Goal: Transaction & Acquisition: Book appointment/travel/reservation

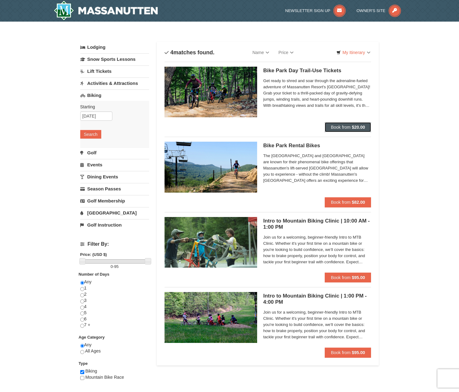
click at [348, 128] on span "Book from" at bounding box center [341, 127] width 20 height 5
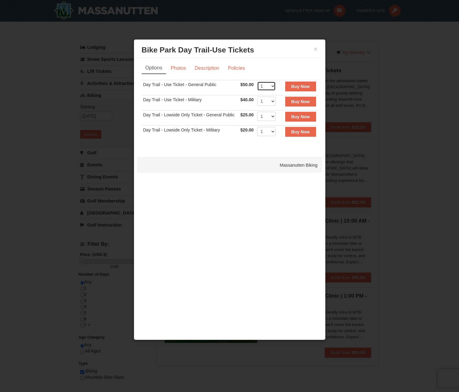
click at [272, 87] on select "1 2 3 4 5 6 7 8 9 10 11 12 13 14 15 16 17 18 19 20 21 22" at bounding box center [266, 86] width 19 height 9
select select "2"
click at [257, 82] on select "1 2 3 4 5 6 7 8 9 10 11 12 13 14 15 16 17 18 19 20 21 22" at bounding box center [266, 86] width 19 height 9
click at [303, 88] on strong "Buy Now" at bounding box center [300, 86] width 19 height 5
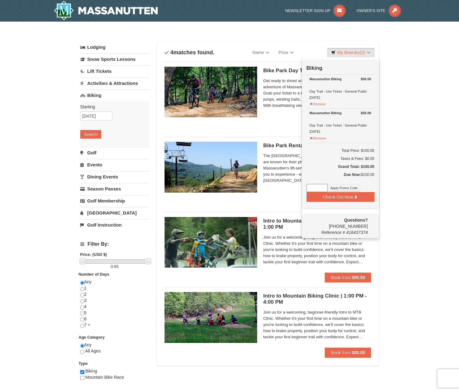
scroll to position [2, 0]
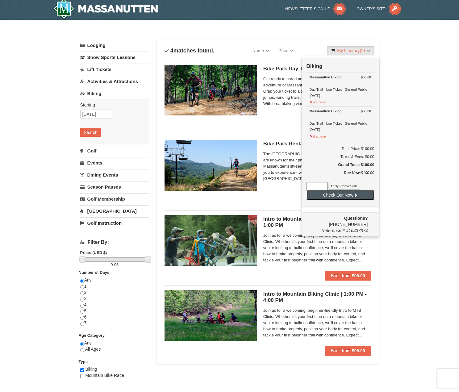
click at [354, 196] on icon at bounding box center [356, 195] width 4 height 4
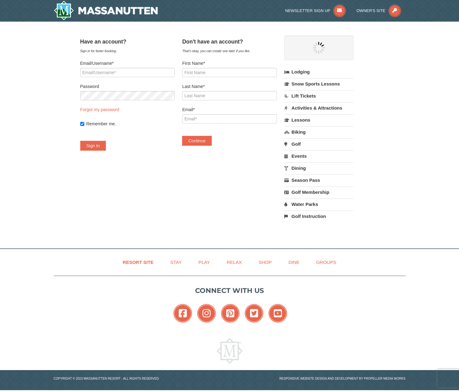
select select "10"
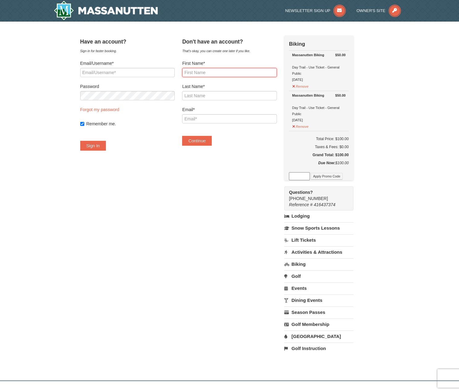
click at [214, 73] on input "First Name*" at bounding box center [229, 72] width 94 height 9
type input "Adam"
type input "Hamblett"
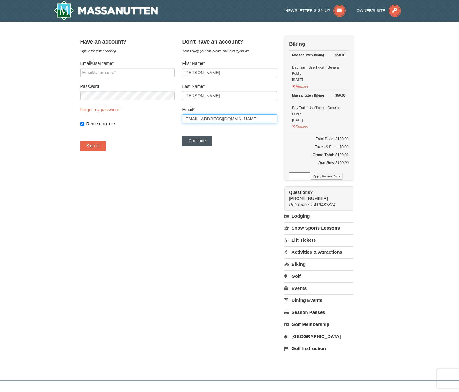
type input "Adam_Hamblett@Yahoo.com"
click at [210, 142] on button "Continue" at bounding box center [197, 141] width 30 height 10
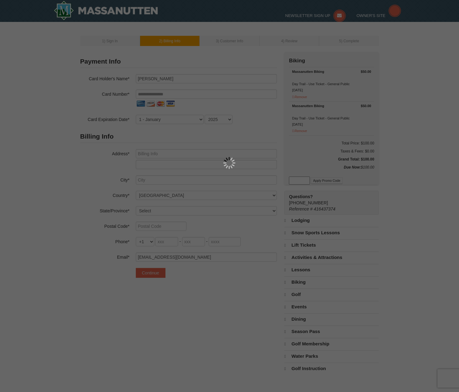
select select "10"
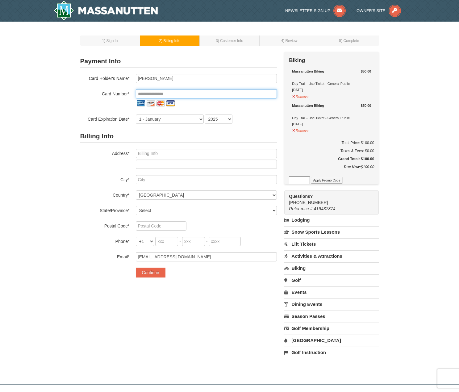
click at [176, 90] on input "tel" at bounding box center [206, 93] width 141 height 9
type input "**********"
click at [180, 118] on select "1 - January 2 - February 3 - March 4 - April 5 - May 6 - June 7 - July 8 - Augu…" at bounding box center [170, 119] width 68 height 9
select select "3"
click at [136, 115] on select "1 - January 2 - February 3 - March 4 - April 5 - May 6 - June 7 - July 8 - Augu…" at bounding box center [170, 119] width 68 height 9
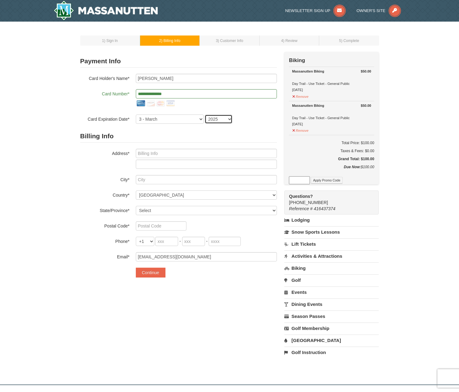
click at [225, 120] on select "2025 2026 2027 2028 2029 2030 2031 2032 2033 2034" at bounding box center [219, 119] width 28 height 9
select select "2028"
click at [205, 115] on select "2025 2026 2027 2028 2029 2030 2031 2032 2033 2034" at bounding box center [219, 119] width 28 height 9
click at [181, 155] on input "text" at bounding box center [206, 153] width 141 height 9
type input "46946 Mossgrove Ct."
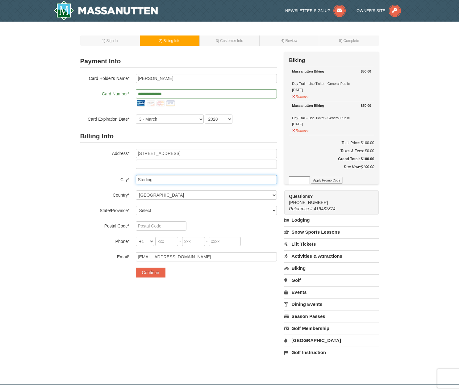
type input "Sterling"
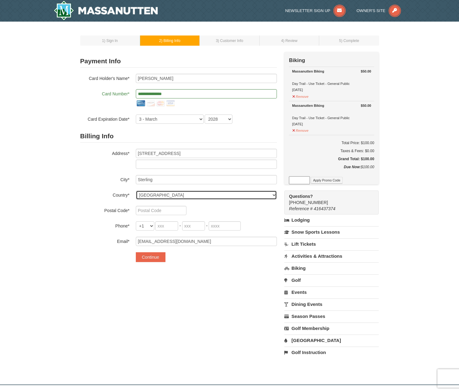
select select "US"
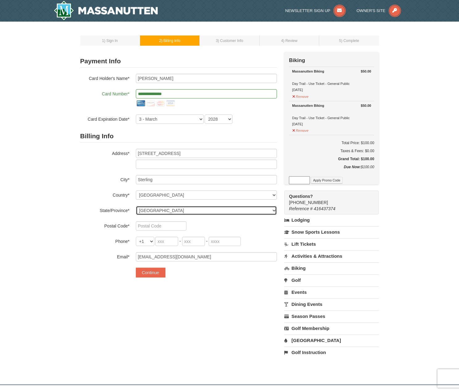
select select "VA"
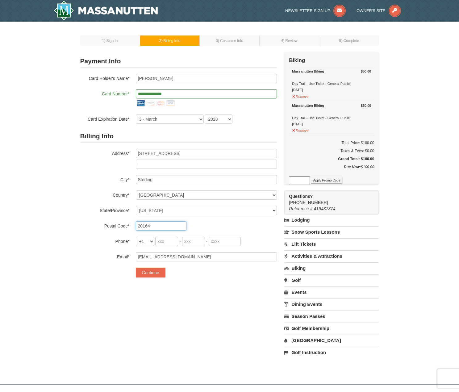
type input "20164"
type input "703"
type input "568"
type input "2131"
click at [155, 273] on button "Continue" at bounding box center [151, 273] width 30 height 10
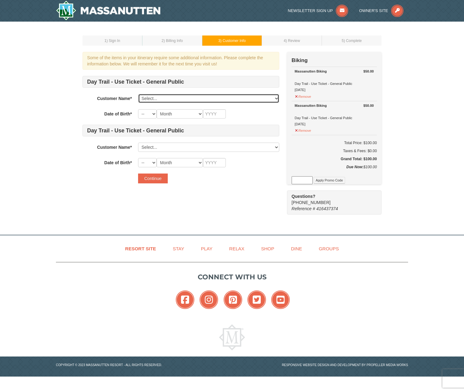
click at [169, 98] on select "Select... Adam Hamblett Add New..." at bounding box center [208, 98] width 141 height 9
select select "28326180"
click at [138, 94] on select "Select... Adam Hamblett Add New..." at bounding box center [208, 98] width 141 height 9
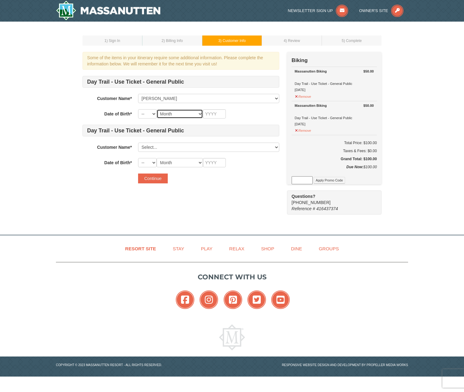
click at [164, 113] on select "Month January February March April May June July August September October Novem…" at bounding box center [180, 113] width 46 height 9
select select "12"
click at [157, 109] on select "Month January February March April May June July August September October Novem…" at bounding box center [180, 113] width 46 height 9
click at [149, 115] on select "-- 01 02 03 04 05 06 07 08 09 10 11 12 13 14 15 16 17 18 19 20 21 22 23 24 25 2…" at bounding box center [147, 113] width 19 height 9
select select "28"
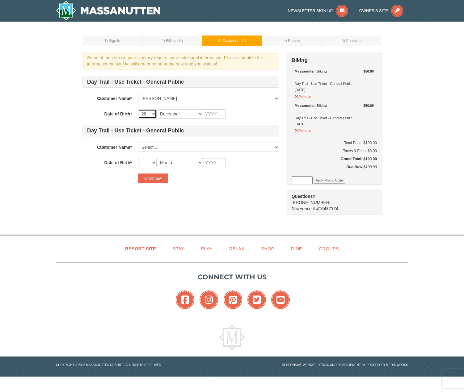
click at [138, 109] on select "-- 01 02 03 04 05 06 07 08 09 10 11 12 13 14 15 16 17 18 19 20 21 22 23 24 25 2…" at bounding box center [147, 113] width 19 height 9
click at [216, 116] on input "text" at bounding box center [214, 113] width 23 height 9
type input "1872"
click at [170, 145] on select "Select... Adam Hamblett Add New..." at bounding box center [208, 147] width 141 height 9
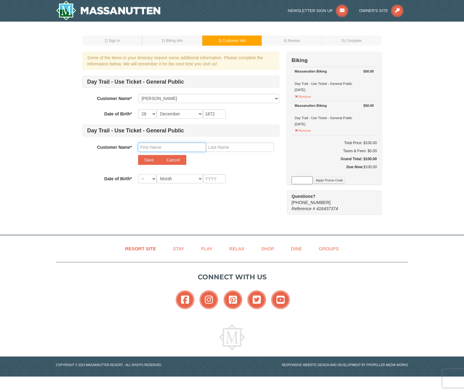
click at [163, 149] on input "text" at bounding box center [172, 147] width 68 height 9
type input "Ian"
type input "Hamblett"
click at [153, 180] on select "-- 01 02 03 04 05 06 07 08 09 10 11 12 13 14 15 16 17 18 19 20 21 22 23 24 25 2…" at bounding box center [147, 178] width 19 height 9
select select "15"
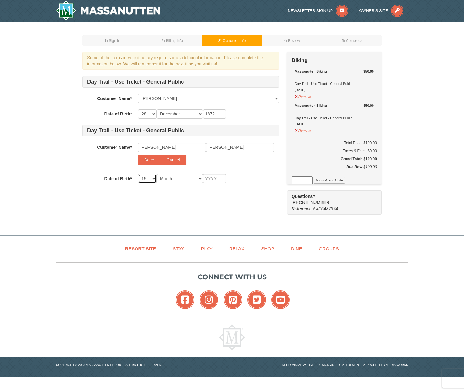
click at [138, 174] on select "-- 01 02 03 04 05 06 07 08 09 10 11 12 13 14 15 16 17 18 19 20 21 22 23 24 25 2…" at bounding box center [147, 178] width 19 height 9
click at [174, 180] on select "Month January February March April May June July August September October Novem…" at bounding box center [180, 178] width 46 height 9
select select "05"
click at [157, 174] on select "Month January February March April May June July August September October Novem…" at bounding box center [180, 178] width 46 height 9
click at [209, 178] on input "text" at bounding box center [214, 178] width 23 height 9
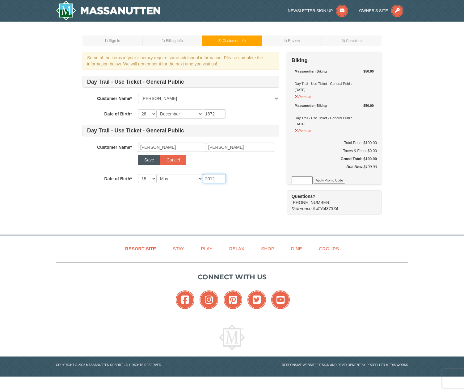
type input "2012"
click at [145, 161] on button "Save" at bounding box center [149, 160] width 22 height 10
select select
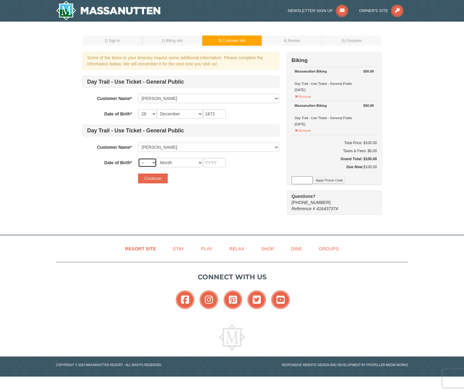
click at [152, 161] on select "-- 01 02 03 04 05 06 07 08 09 10 11 12 13 14 15 16 17 18 19 20 21 22 23 24 25 2…" at bounding box center [147, 162] width 19 height 9
select select "15"
click at [138, 158] on select "-- 01 02 03 04 05 06 07 08 09 10 11 12 13 14 15 16 17 18 19 20 21 22 23 24 25 2…" at bounding box center [147, 162] width 19 height 9
click at [179, 161] on select "Month January February March April May June July August September October Novem…" at bounding box center [180, 162] width 46 height 9
select select "05"
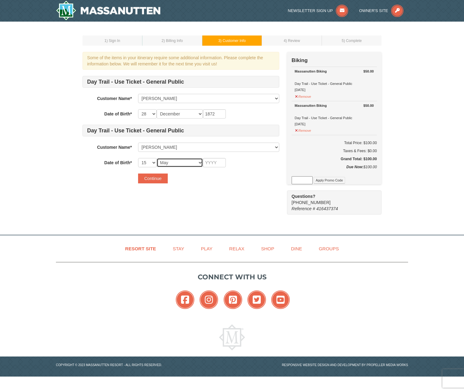
click at [157, 158] on select "Month January February March April May June July August September October Novem…" at bounding box center [180, 162] width 46 height 9
click at [208, 162] on input "text" at bounding box center [214, 162] width 23 height 9
type input "2012"
click at [156, 174] on button "Continue" at bounding box center [153, 179] width 30 height 10
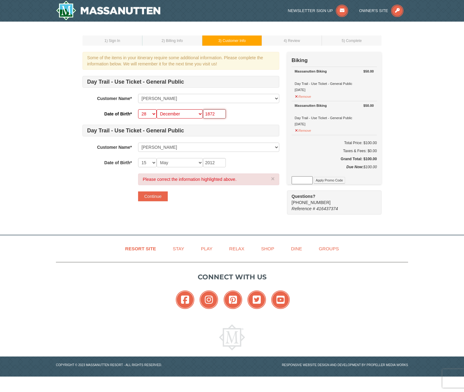
click at [210, 117] on input "1872" at bounding box center [214, 113] width 23 height 9
type input "1972"
click at [156, 195] on button "Continue" at bounding box center [153, 196] width 30 height 10
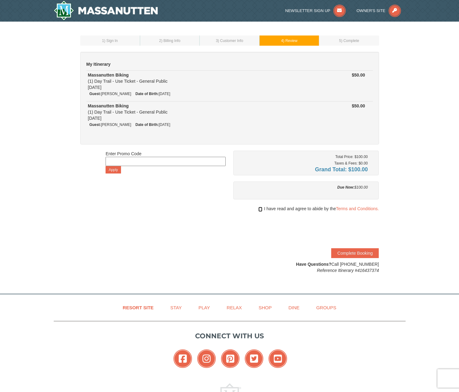
click at [260, 209] on input "checkbox" at bounding box center [260, 209] width 4 height 5
checkbox input "true"
click at [354, 252] on button "Complete Booking" at bounding box center [355, 253] width 48 height 10
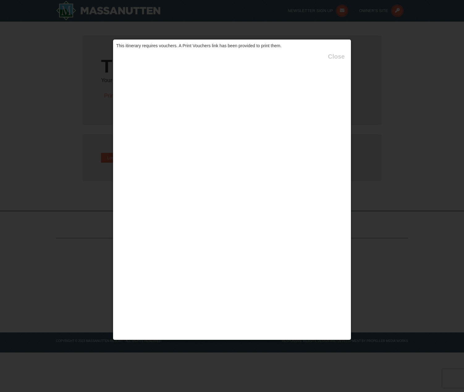
type input "[EMAIL_ADDRESS][DOMAIN_NAME]"
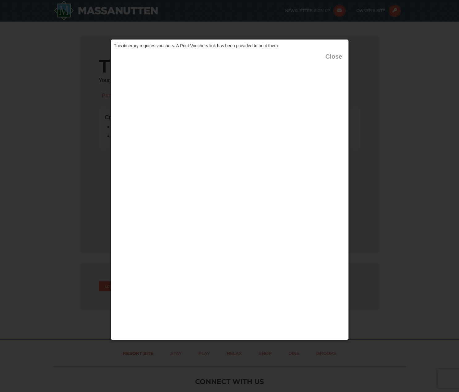
click at [333, 59] on button "Close" at bounding box center [333, 56] width 17 height 6
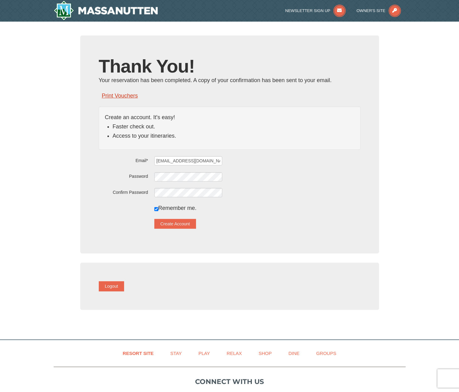
click at [124, 96] on link "Print Vouchers" at bounding box center [120, 96] width 36 height 6
